Goal: Task Accomplishment & Management: Manage account settings

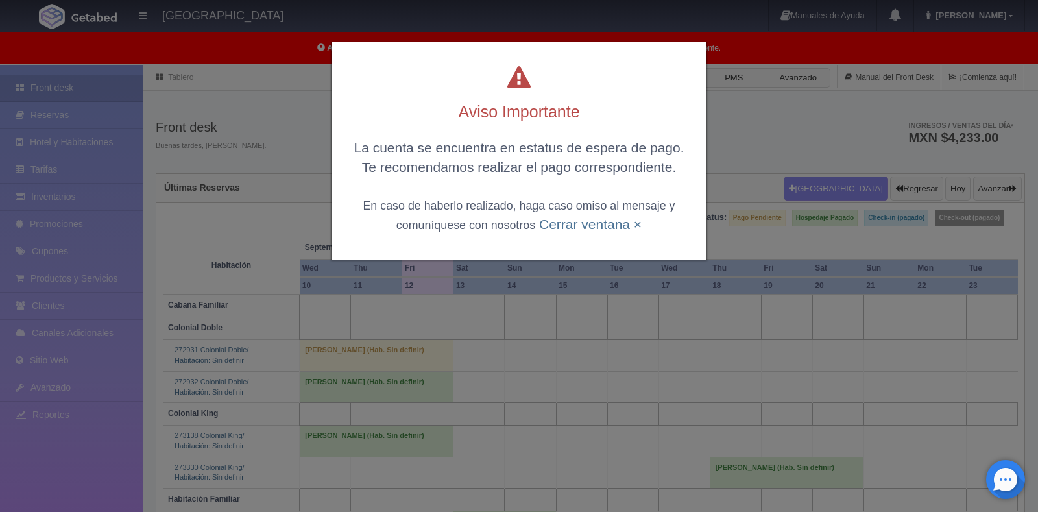
click at [580, 224] on link "Cerrar ventana ×" at bounding box center [590, 224] width 102 height 15
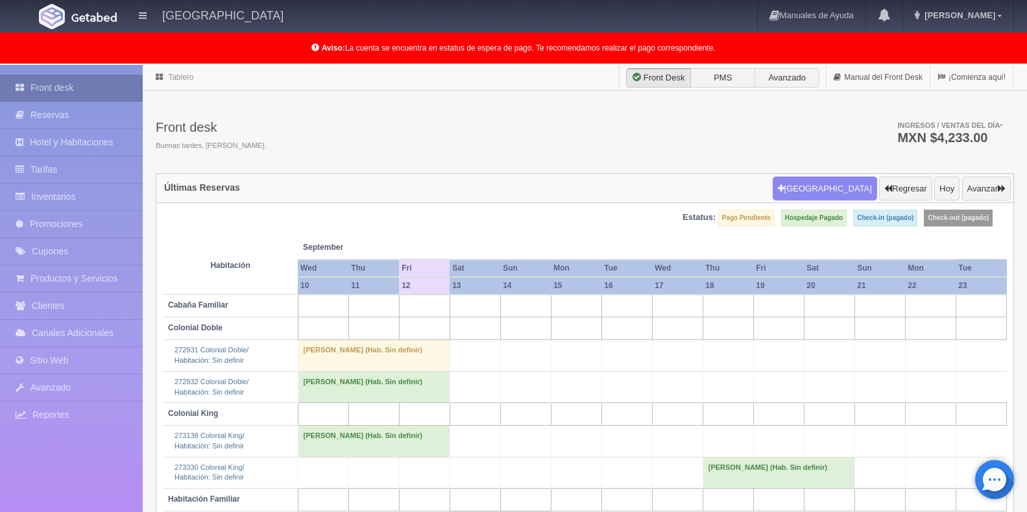
click at [66, 92] on link "Front desk" at bounding box center [71, 88] width 143 height 27
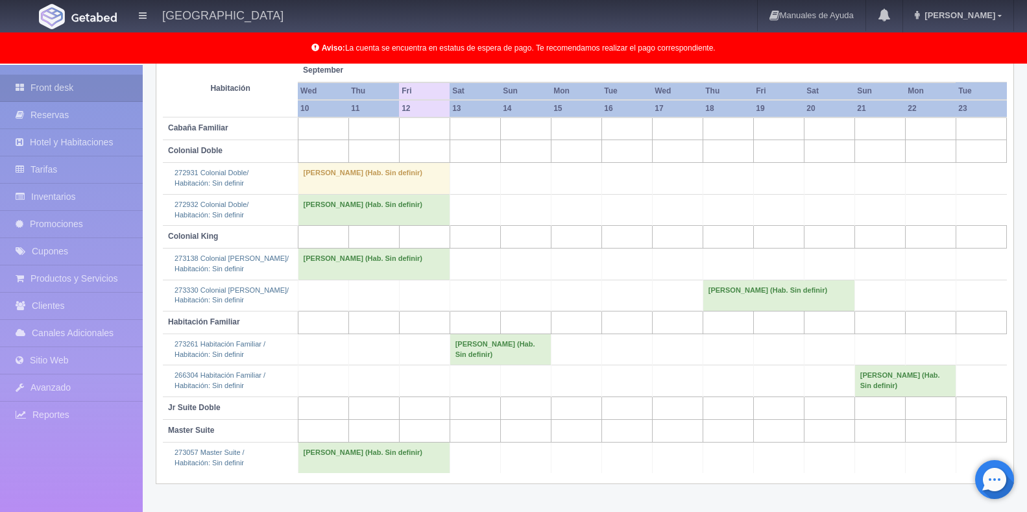
scroll to position [177, 0]
click at [482, 353] on td "[PERSON_NAME] (Hab. Sin definir)" at bounding box center [499, 349] width 101 height 31
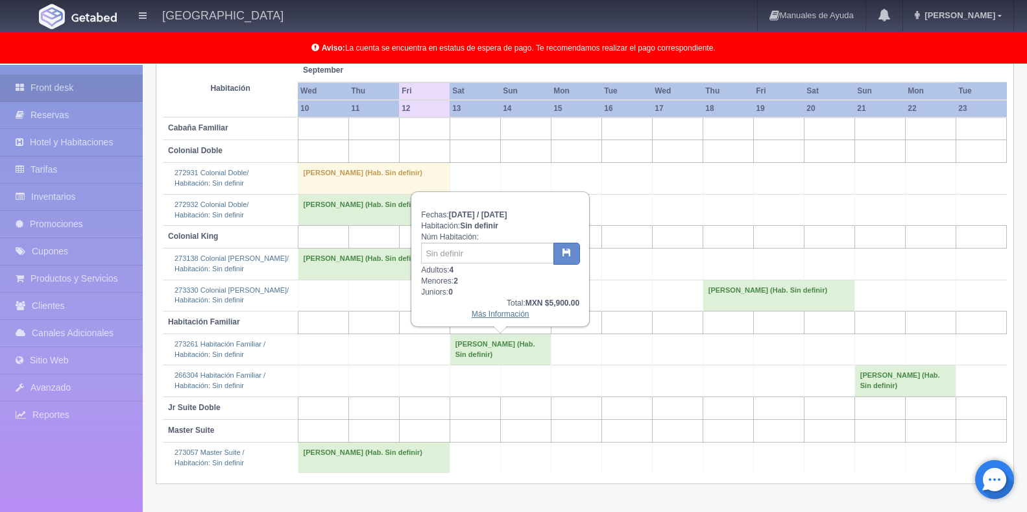
click at [497, 313] on link "Más Información" at bounding box center [500, 313] width 58 height 9
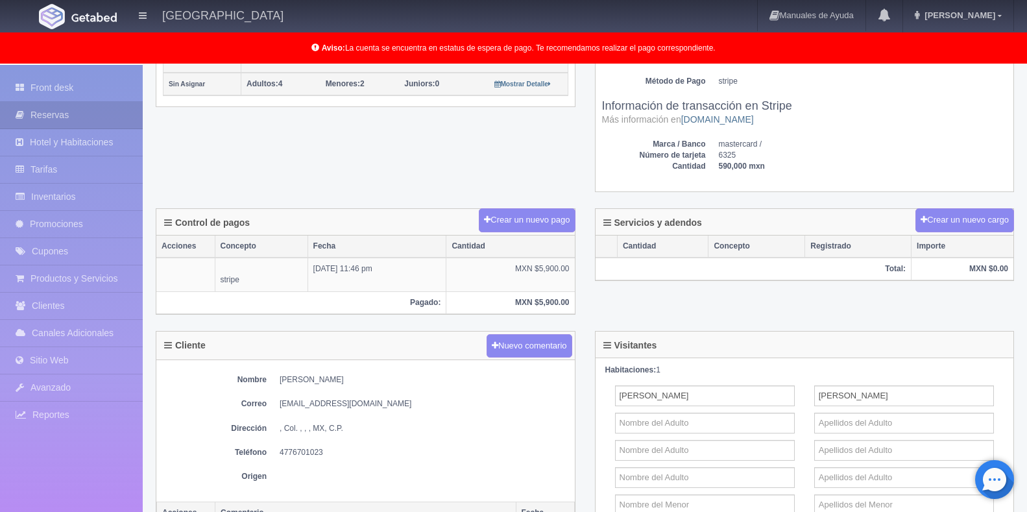
scroll to position [324, 0]
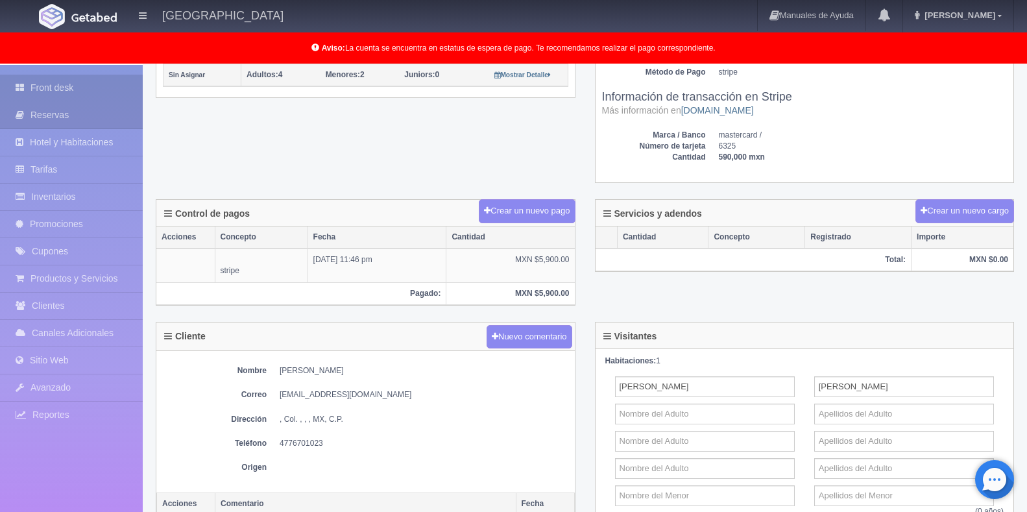
click at [99, 93] on link "Front desk" at bounding box center [71, 88] width 143 height 27
